Goal: Task Accomplishment & Management: Complete application form

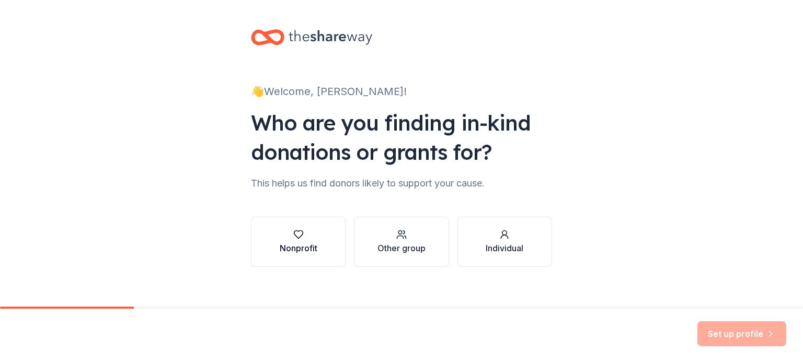
click at [297, 240] on div "Nonprofit" at bounding box center [299, 241] width 38 height 25
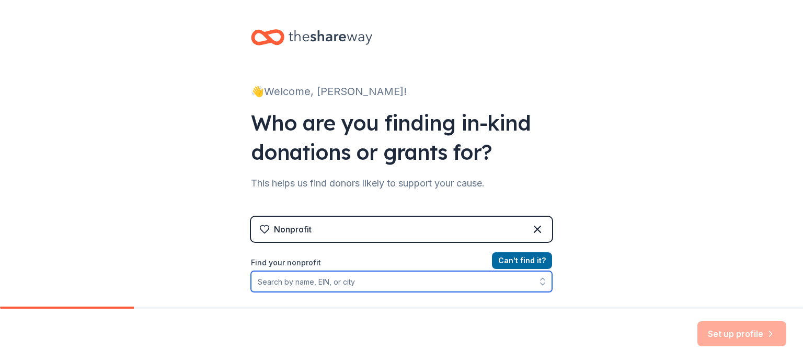
click at [391, 286] on input "Find your nonprofit" at bounding box center [401, 281] width 301 height 21
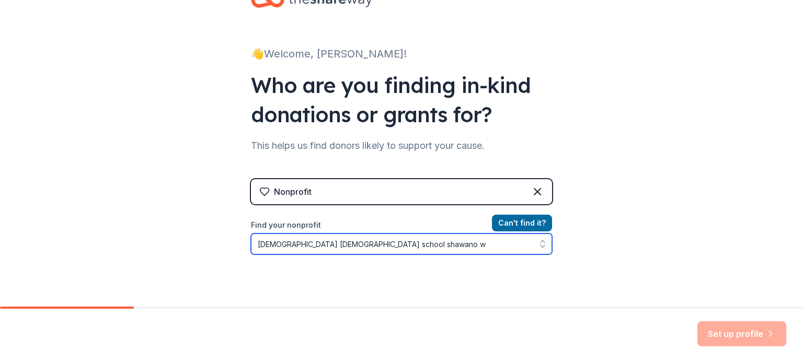
type input "sacred heart catholic school shawano wi"
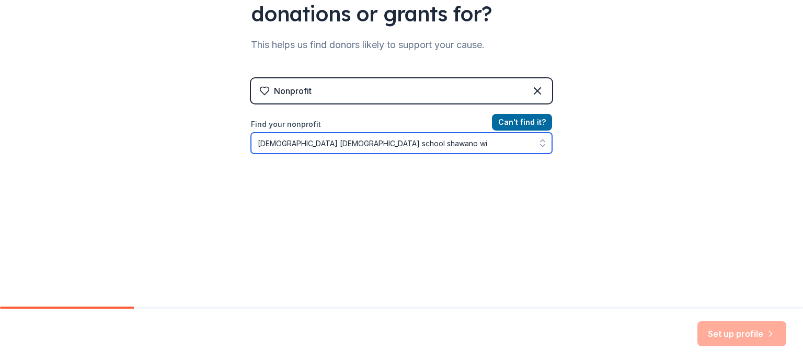
scroll to position [140, 0]
click at [542, 135] on button "button" at bounding box center [542, 141] width 19 height 21
drag, startPoint x: 406, startPoint y: 144, endPoint x: 204, endPoint y: 145, distance: 201.7
click at [204, 145] on div "👋 Welcome, Tanya! Who are you finding in-kind donations or grants for? This hel…" at bounding box center [401, 83] width 803 height 447
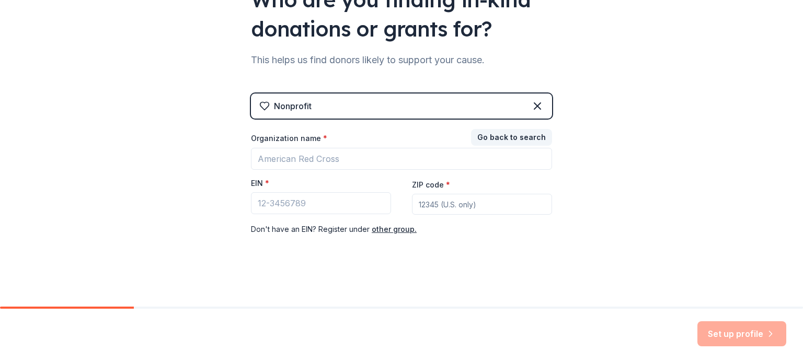
scroll to position [123, 0]
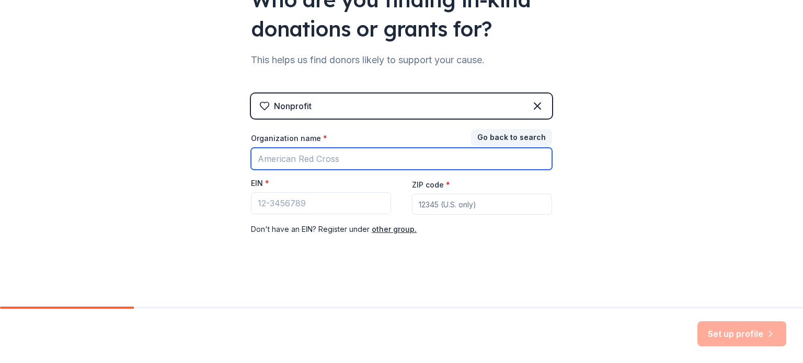
click at [327, 160] on input "Organization name *" at bounding box center [401, 159] width 301 height 22
click at [282, 160] on input "sacredheart" at bounding box center [401, 159] width 301 height 22
click at [318, 160] on input "sacred heart" at bounding box center [401, 159] width 301 height 22
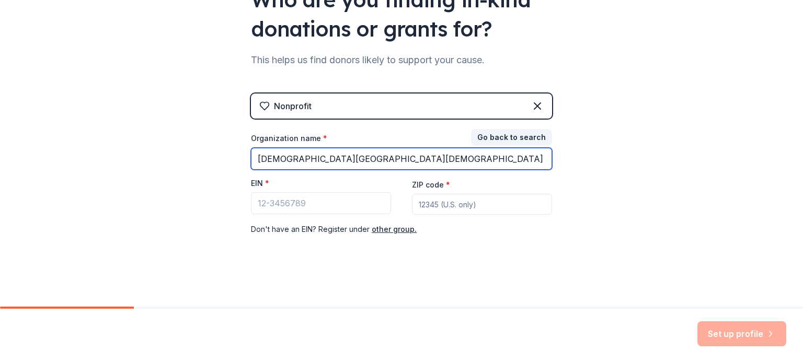
type input "[DEMOGRAPHIC_DATA][GEOGRAPHIC_DATA][DEMOGRAPHIC_DATA]"
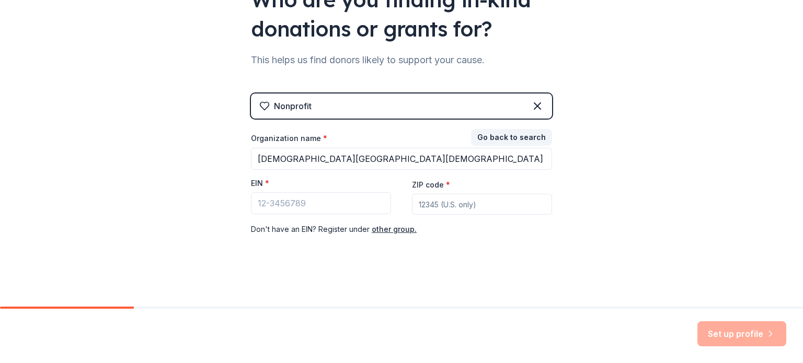
click at [422, 202] on input "ZIP code *" at bounding box center [482, 204] width 140 height 21
type input "54166"
click at [292, 204] on input "EIN *" at bounding box center [321, 203] width 140 height 22
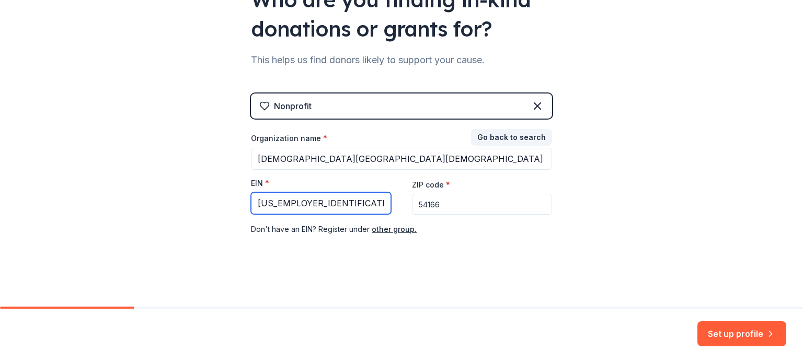
type input "39-0806390"
click at [389, 230] on button "other group." at bounding box center [394, 229] width 45 height 13
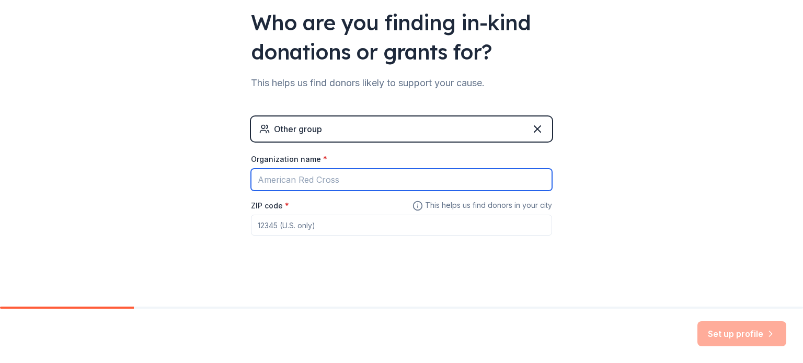
click at [318, 178] on input "Organization name *" at bounding box center [401, 180] width 301 height 22
type input "[DEMOGRAPHIC_DATA][GEOGRAPHIC_DATA][DEMOGRAPHIC_DATA]"
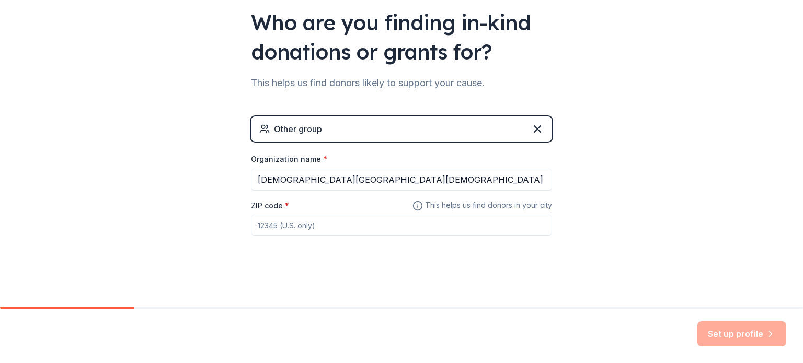
click at [303, 227] on input "ZIP code *" at bounding box center [401, 225] width 301 height 21
type input "54166"
click at [744, 336] on button "Set up profile" at bounding box center [741, 333] width 89 height 25
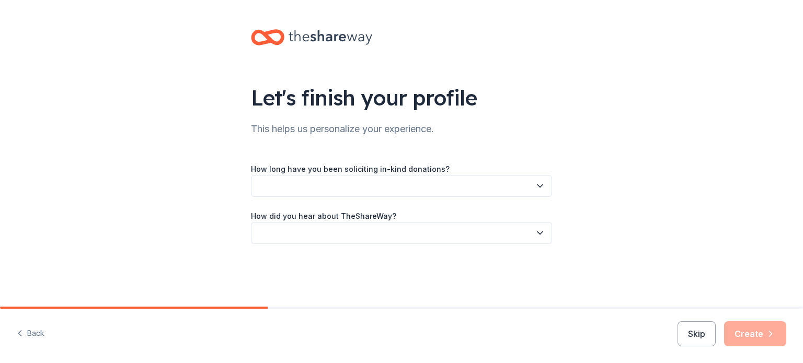
click at [734, 334] on div "Skip Create" at bounding box center [731, 333] width 109 height 25
click at [730, 234] on div "Let's finish your profile This helps us personalize your experience. How long h…" at bounding box center [401, 147] width 803 height 294
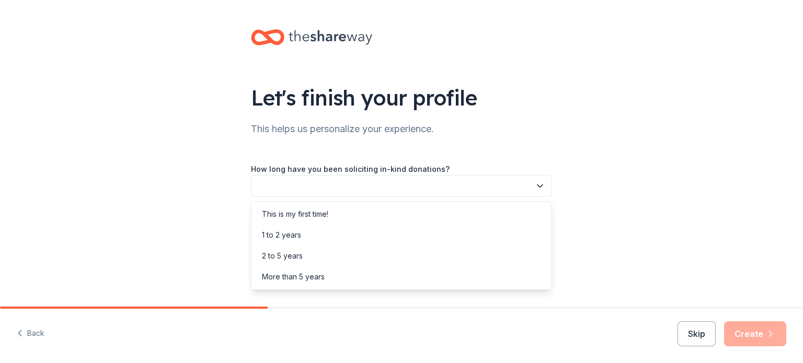
click at [534, 190] on button "button" at bounding box center [401, 186] width 301 height 22
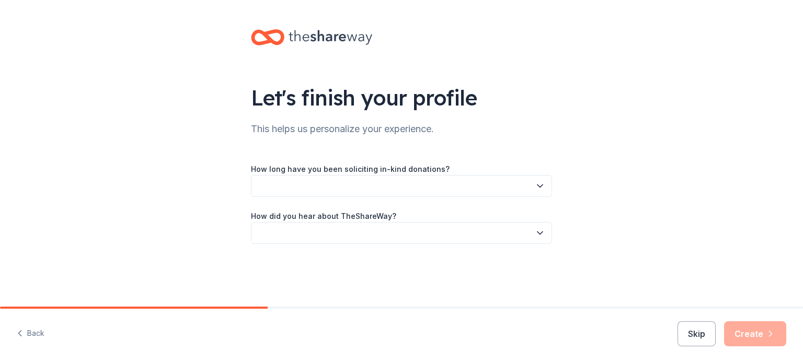
click at [533, 194] on button "button" at bounding box center [401, 186] width 301 height 22
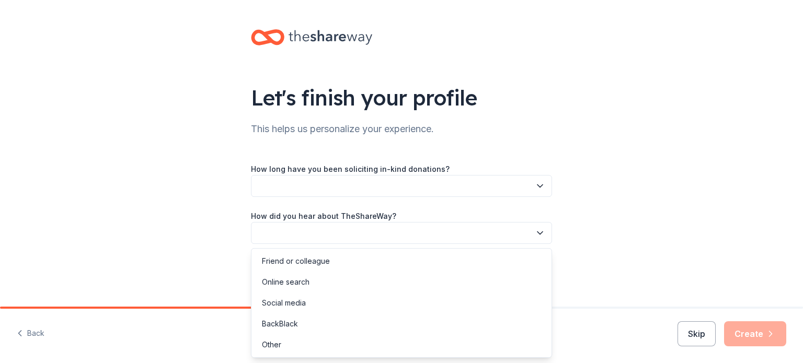
click at [544, 234] on icon "button" at bounding box center [540, 233] width 10 height 10
click at [401, 286] on div "Online search" at bounding box center [401, 282] width 296 height 21
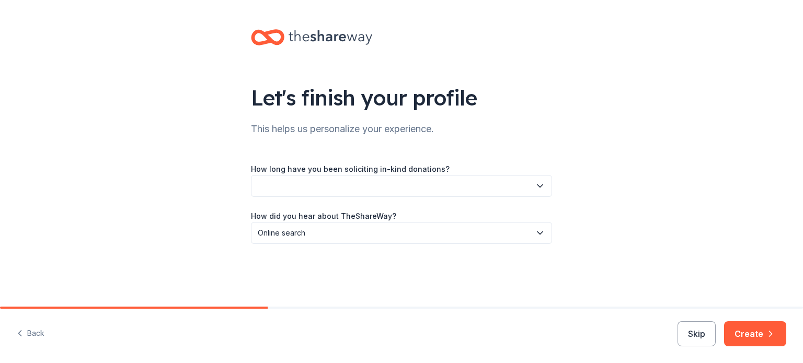
click at [402, 183] on button "button" at bounding box center [401, 186] width 301 height 22
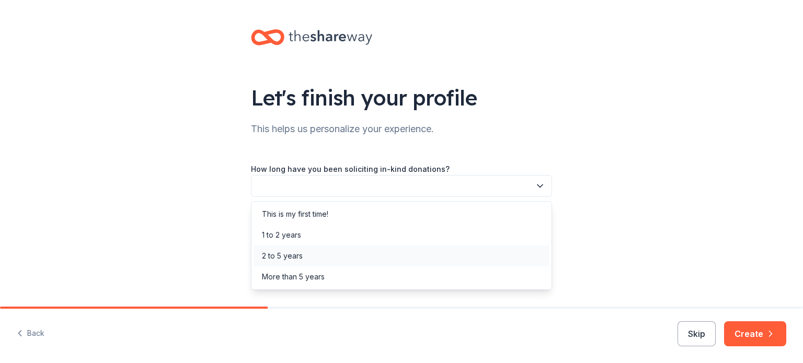
click at [347, 253] on div "2 to 5 years" at bounding box center [401, 256] width 296 height 21
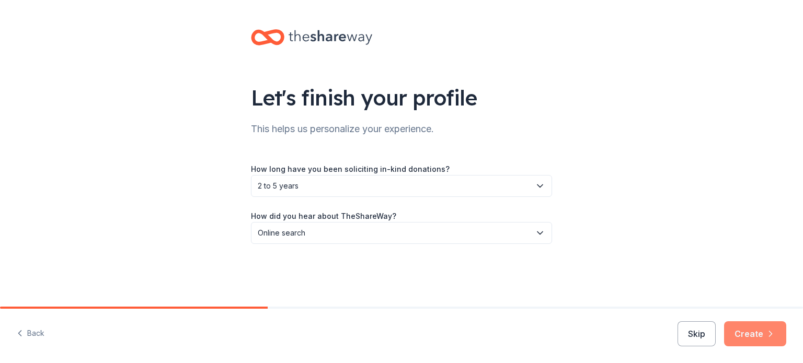
click at [762, 331] on button "Create" at bounding box center [755, 333] width 62 height 25
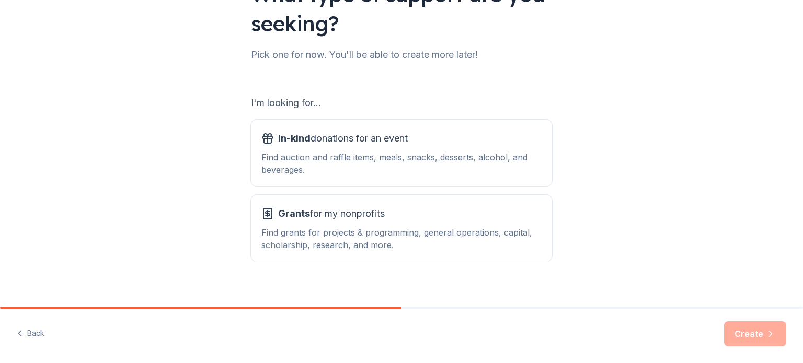
scroll to position [115, 0]
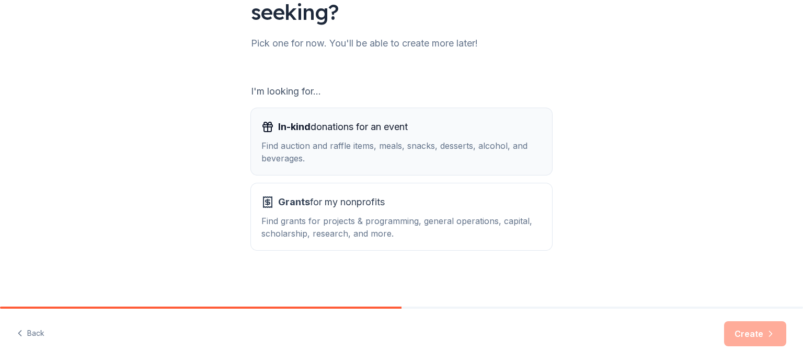
click at [397, 147] on div "Find auction and raffle items, meals, snacks, desserts, alcohol, and beverages." at bounding box center [401, 152] width 280 height 25
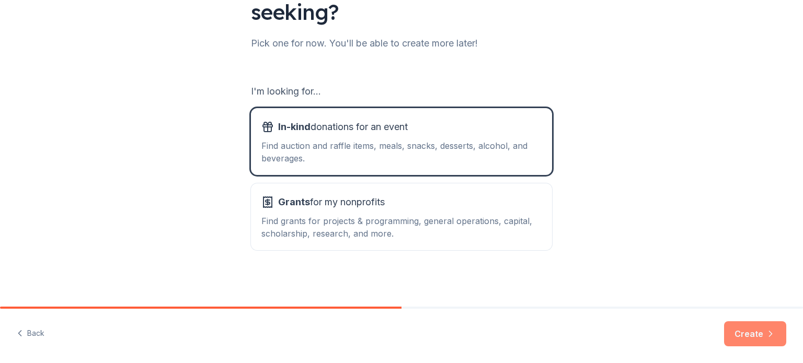
click at [746, 338] on button "Create" at bounding box center [755, 333] width 62 height 25
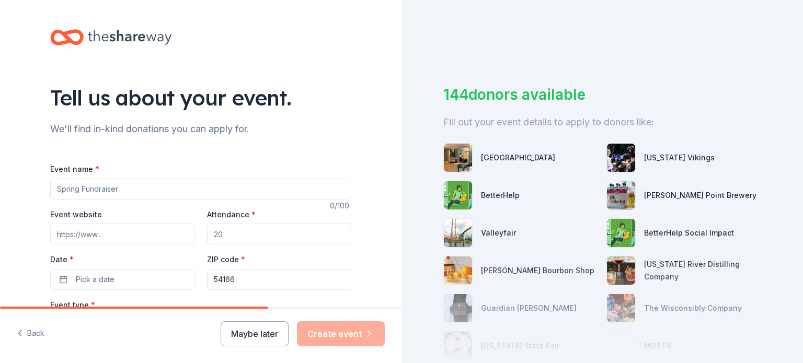
click at [128, 189] on input "Event name *" at bounding box center [200, 189] width 301 height 21
type input "JIngle MIngle"
click at [108, 234] on input "Event website" at bounding box center [122, 234] width 144 height 21
click at [245, 235] on input "Attendance *" at bounding box center [279, 234] width 144 height 21
type input "250"
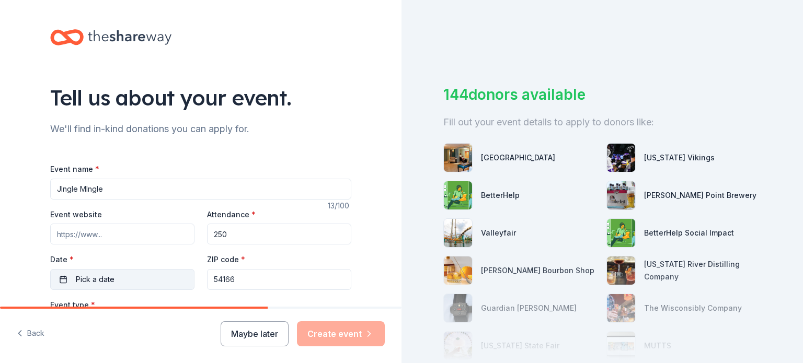
click at [124, 276] on button "Pick a date" at bounding box center [122, 279] width 144 height 21
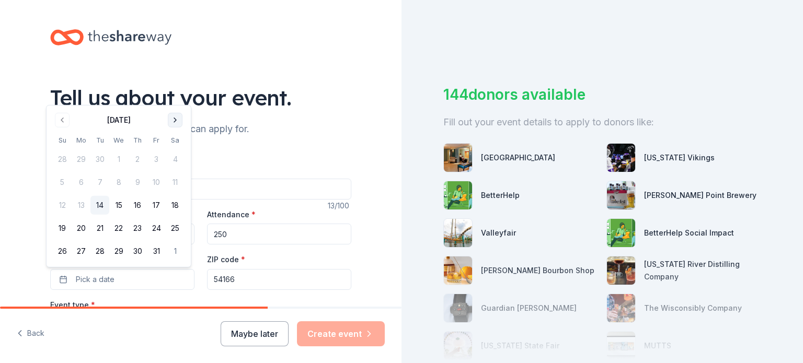
click at [170, 118] on button "Go to next month" at bounding box center [175, 120] width 15 height 15
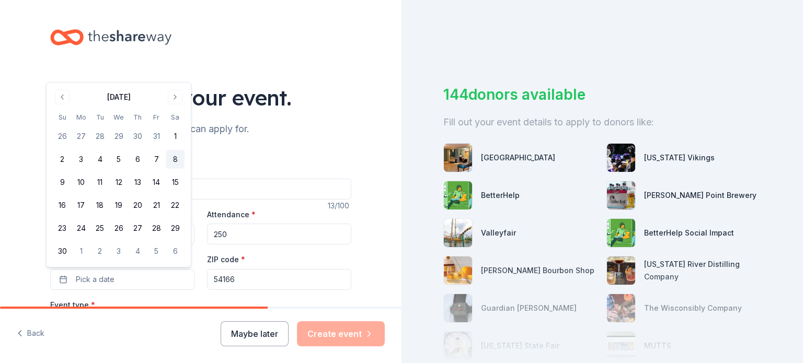
click at [174, 159] on button "8" at bounding box center [175, 159] width 19 height 19
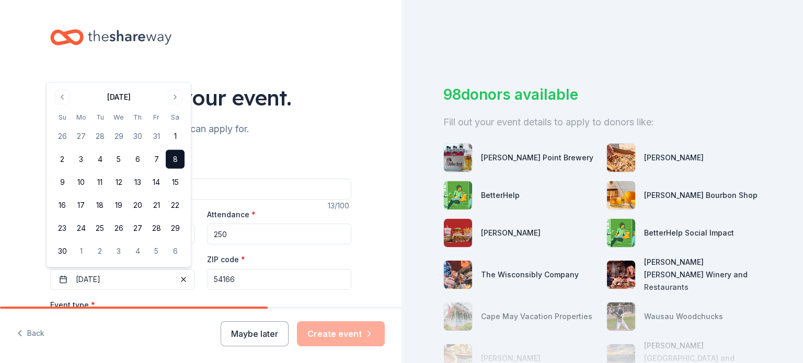
click at [309, 75] on div "Tell us about your event. We'll find in-kind donations you can apply for. Event…" at bounding box center [200, 348] width 334 height 696
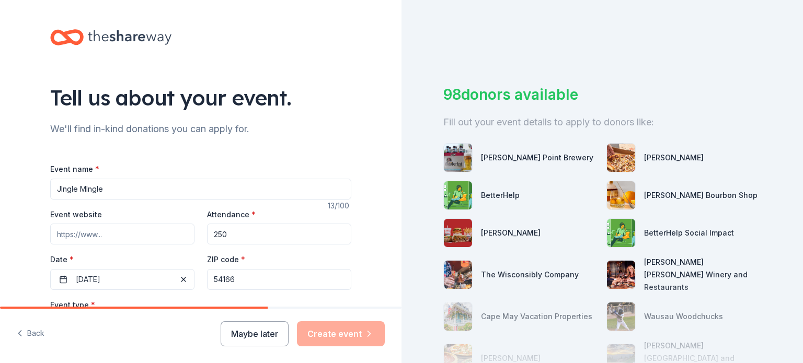
paste input "offers in-kind donations"
type input "offers in-kind donations"
drag, startPoint x: 144, startPoint y: 232, endPoint x: 51, endPoint y: 229, distance: 93.1
click at [51, 229] on input "offers in-kind donations" at bounding box center [122, 234] width 144 height 21
drag, startPoint x: 100, startPoint y: 225, endPoint x: 65, endPoint y: 230, distance: 35.5
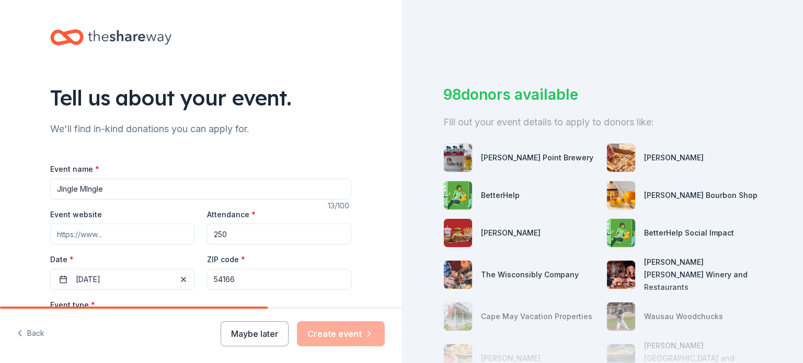
click at [65, 230] on input "Event website" at bounding box center [122, 234] width 144 height 21
paste input "https://sacredheartshawano.org/"
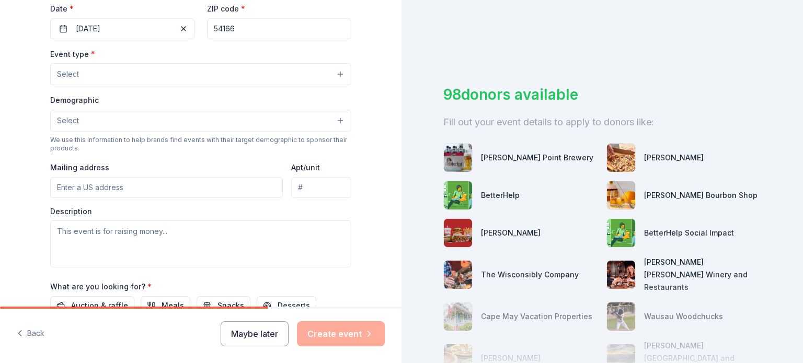
scroll to position [255, 0]
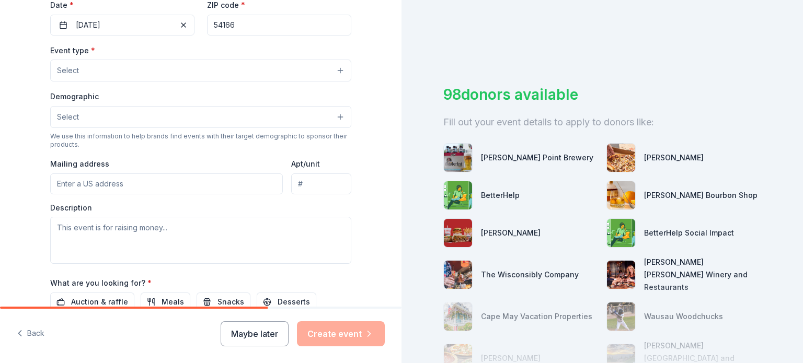
type input "https://sacredheartshawano.org/"
click at [328, 71] on button "Select" at bounding box center [200, 71] width 301 height 22
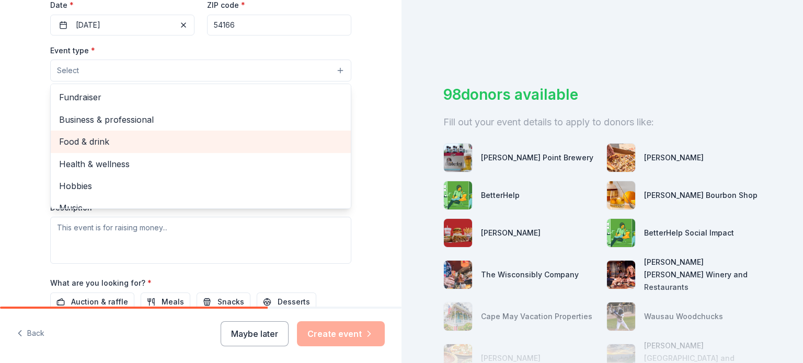
click at [307, 144] on span "Food & drink" at bounding box center [200, 142] width 283 height 14
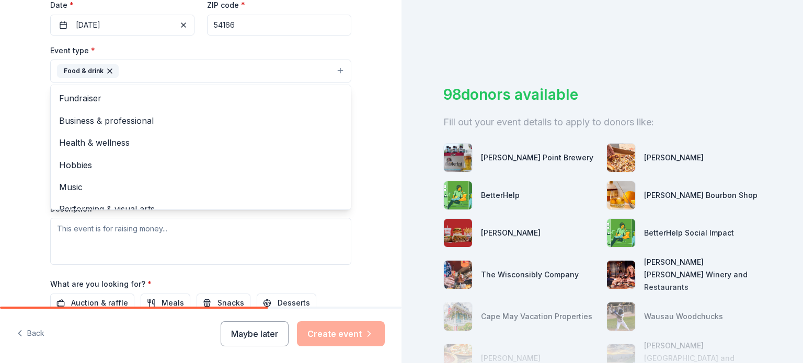
click at [372, 73] on div "Tell us about your event. We'll find in-kind donations you can apply for. Event…" at bounding box center [200, 93] width 401 height 697
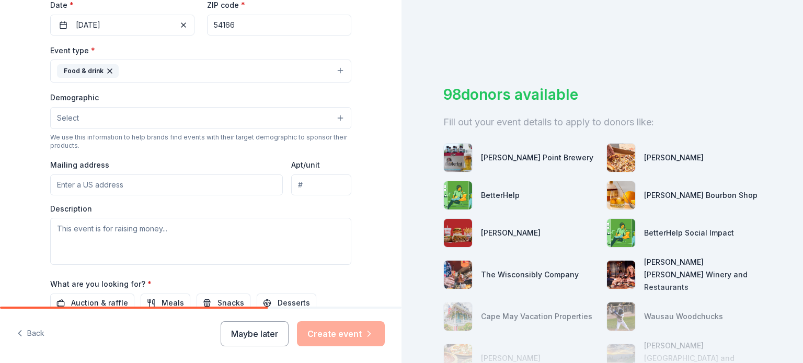
click at [338, 115] on button "Select" at bounding box center [200, 118] width 301 height 22
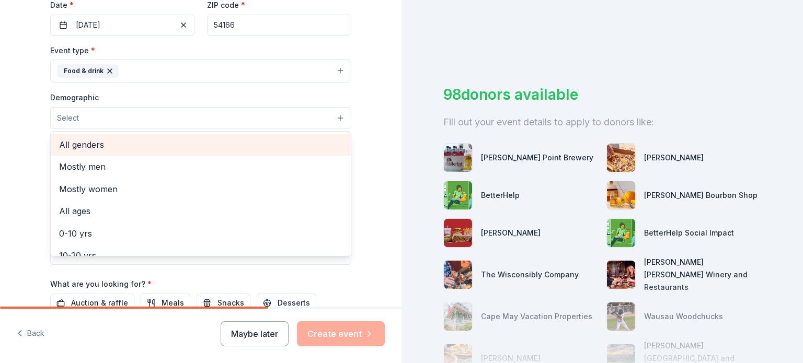
click at [284, 144] on span "All genders" at bounding box center [200, 145] width 283 height 14
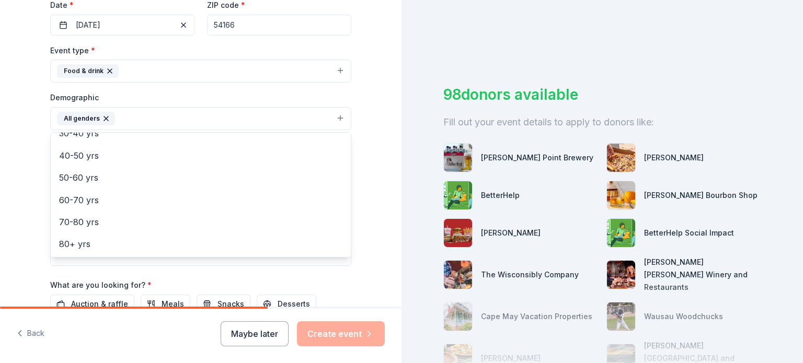
scroll to position [0, 0]
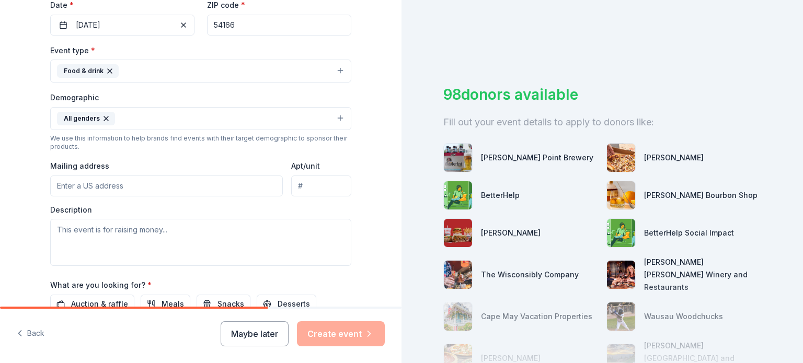
click at [161, 117] on button "All genders" at bounding box center [200, 118] width 301 height 23
click at [333, 121] on button "All genders" at bounding box center [200, 118] width 301 height 23
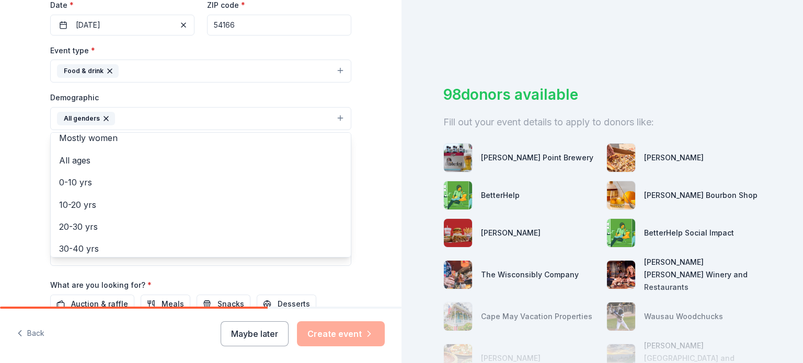
scroll to position [39, 0]
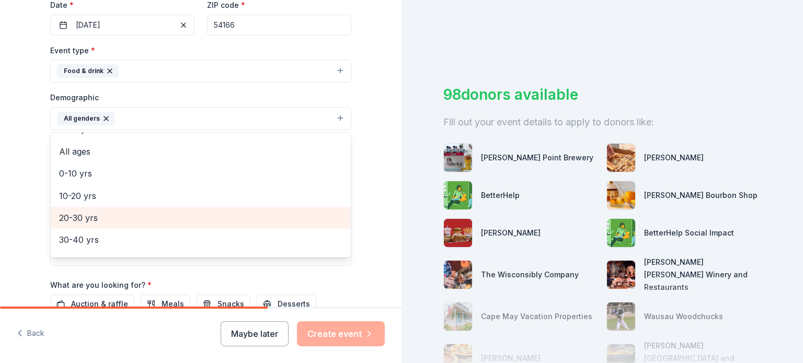
click at [97, 224] on div "20-30 yrs" at bounding box center [201, 218] width 300 height 22
click at [85, 215] on span "30-40 yrs" at bounding box center [200, 218] width 283 height 14
click at [81, 216] on span "40-50 yrs" at bounding box center [200, 218] width 283 height 14
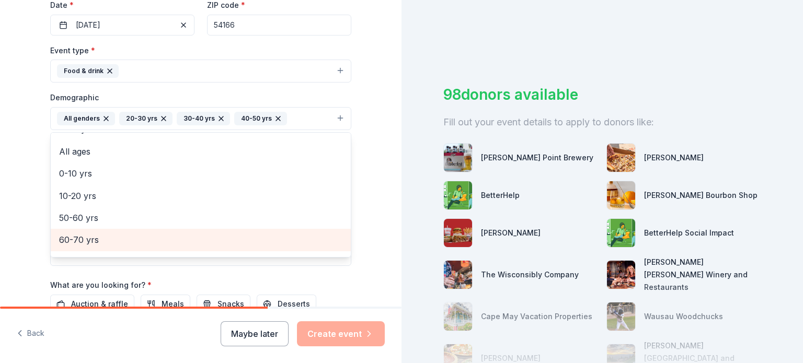
click at [79, 245] on span "60-70 yrs" at bounding box center [200, 240] width 283 height 14
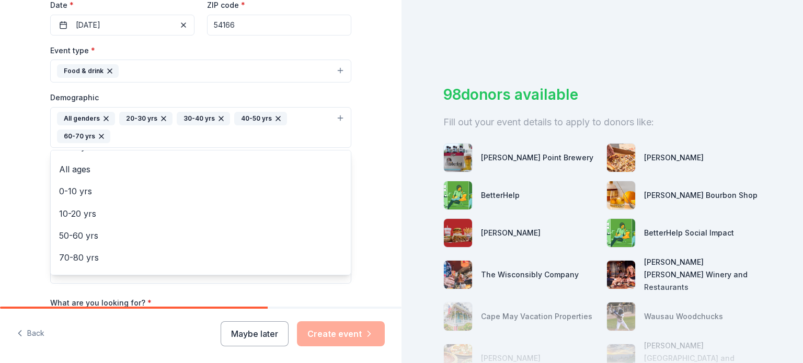
click at [368, 97] on div "Tell us about your event. We'll find in-kind donations you can apply for. Event…" at bounding box center [200, 102] width 401 height 715
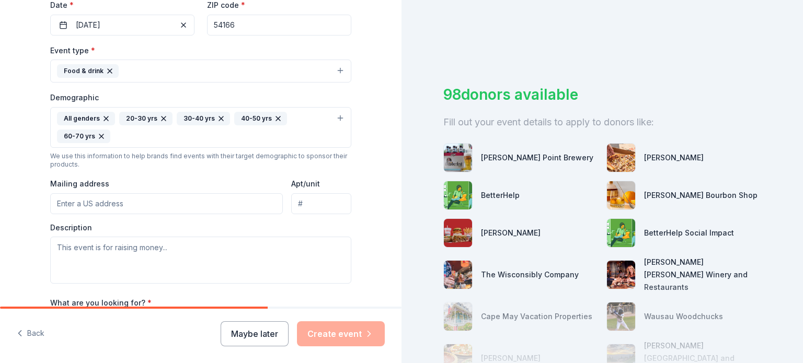
click at [111, 204] on input "Mailing address" at bounding box center [166, 203] width 233 height 21
type input "124 East Center Street, Shawano, WI, 54166"
click at [66, 252] on textarea at bounding box center [200, 260] width 301 height 47
paste textarea "We are currently raising funds for Sacred Heart Catholic School and Church. You…"
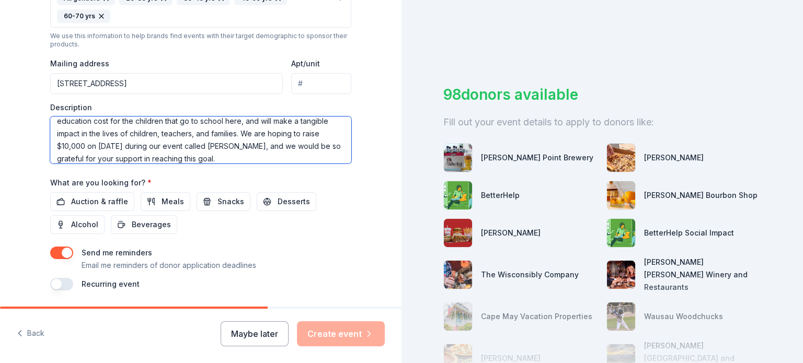
scroll to position [408, 0]
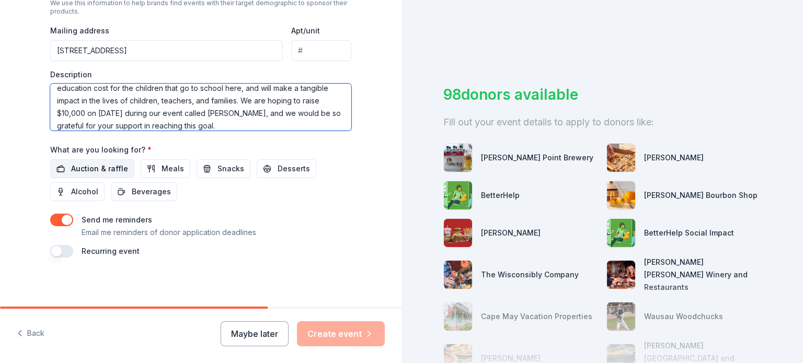
type textarea "We are currently raising funds for Sacred Heart Catholic School and Church. You…"
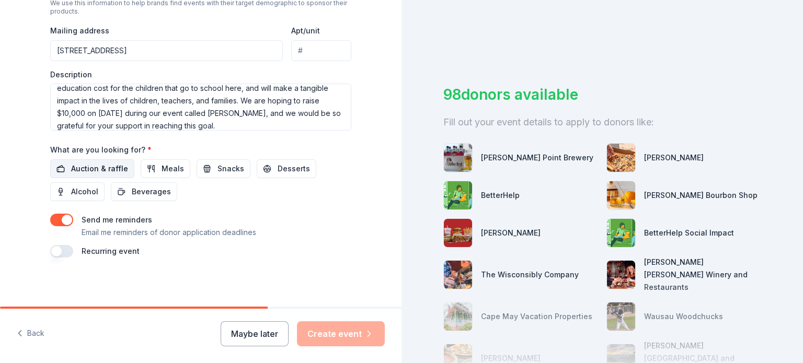
click at [94, 166] on span "Auction & raffle" at bounding box center [99, 169] width 57 height 13
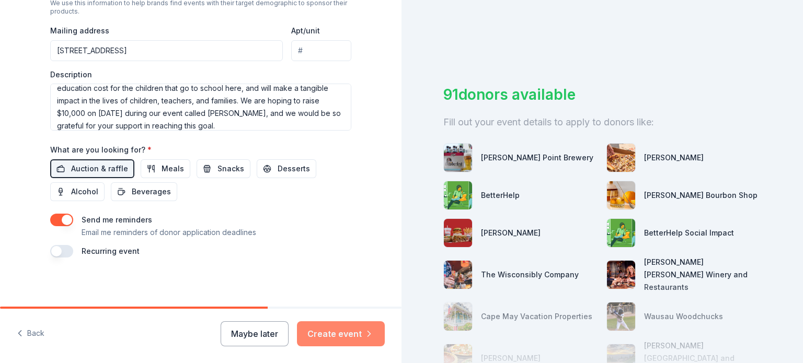
click at [332, 338] on button "Create event" at bounding box center [341, 333] width 88 height 25
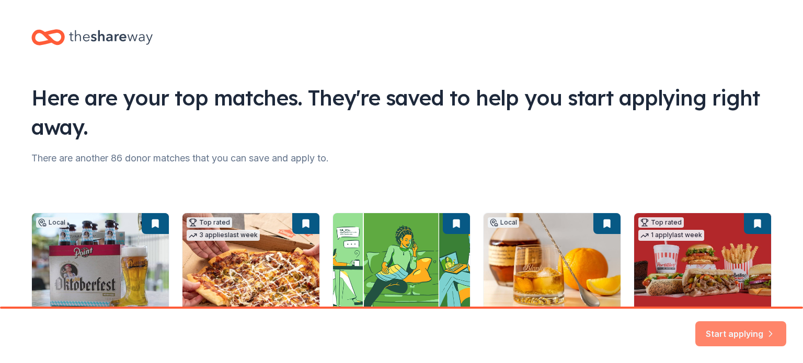
click at [739, 329] on button "Start applying" at bounding box center [740, 327] width 91 height 25
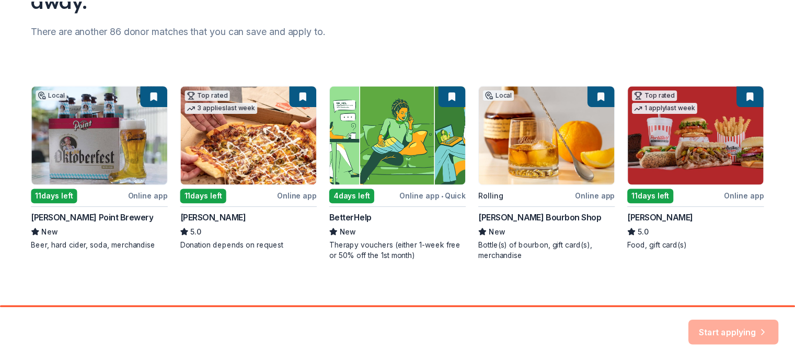
scroll to position [132, 0]
